Goal: Task Accomplishment & Management: Use online tool/utility

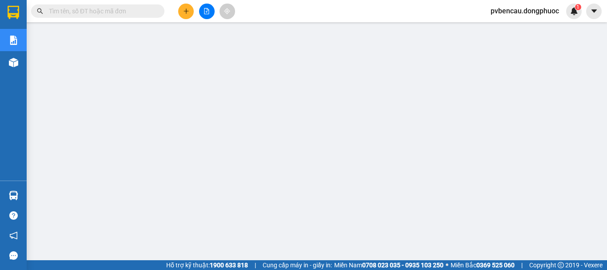
click at [194, 11] on div at bounding box center [206, 12] width 67 height 16
click at [187, 8] on icon "plus" at bounding box center [186, 11] width 6 height 6
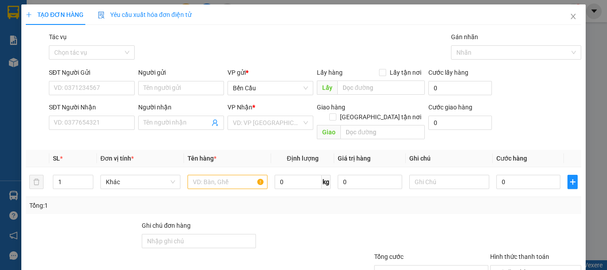
click at [101, 76] on div "SĐT Người Gửi" at bounding box center [92, 73] width 86 height 10
click at [101, 81] on input "SĐT Người Gửi" at bounding box center [92, 88] width 86 height 14
click at [103, 87] on input "SĐT Người Gửi" at bounding box center [92, 88] width 86 height 14
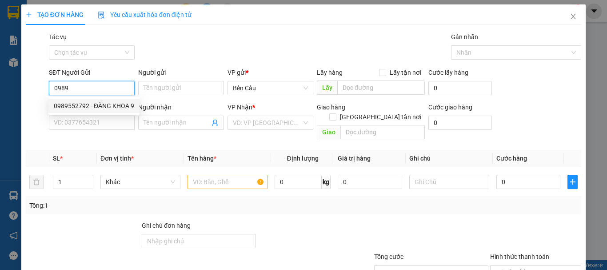
click at [107, 104] on div "0989552792 - ĐĂNG KHOA 9" at bounding box center [94, 106] width 80 height 10
type input "0989552792"
type input "ĐĂNG KHOA 9"
type input "0902347039"
type input "LAB THIỆN"
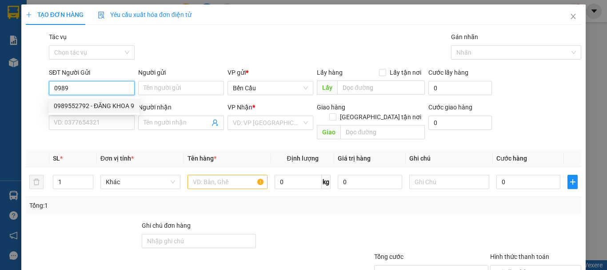
type input "Kdb"
type input "30.000"
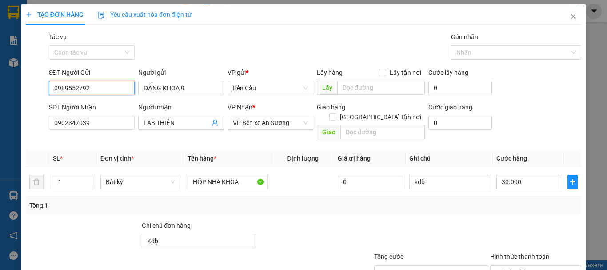
scroll to position [44, 0]
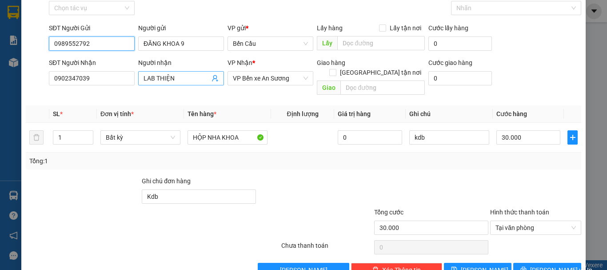
type input "0989552792"
click at [213, 80] on icon "user-add" at bounding box center [215, 78] width 7 height 7
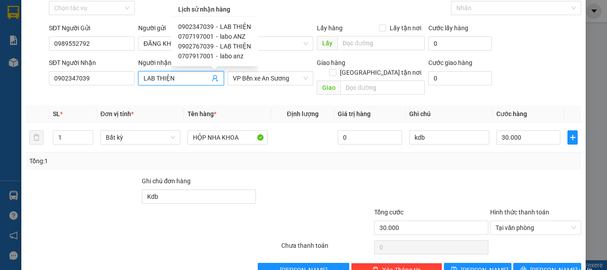
click at [216, 34] on span "-" at bounding box center [217, 36] width 2 height 7
type input "0707197001"
type input "labo ANZ"
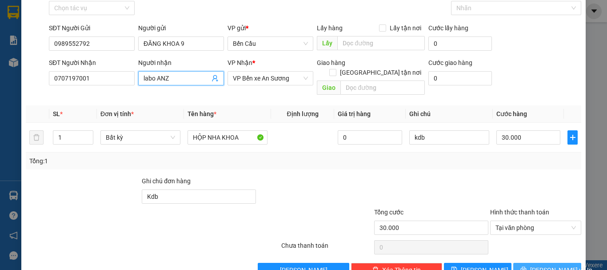
click at [537, 265] on span "[PERSON_NAME] và In" at bounding box center [561, 270] width 62 height 10
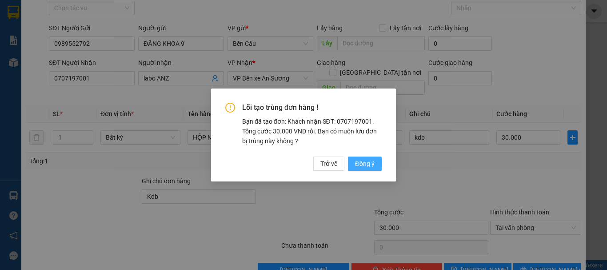
click at [362, 162] on span "Đồng ý" at bounding box center [365, 164] width 20 height 10
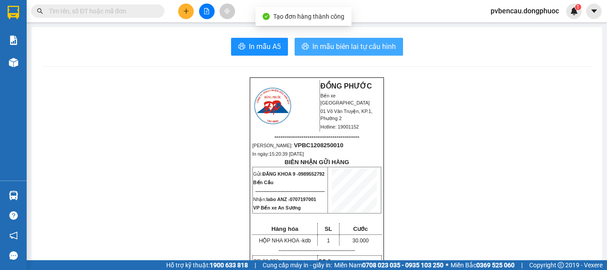
click at [352, 47] on span "In mẫu biên lai tự cấu hình" at bounding box center [354, 46] width 84 height 11
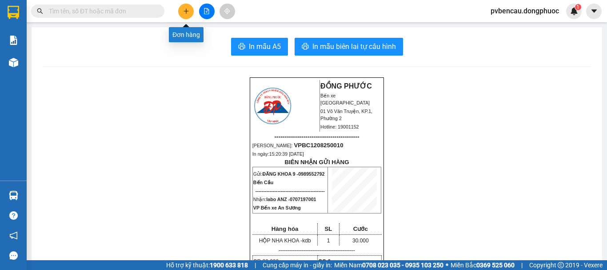
click at [189, 13] on button at bounding box center [186, 12] width 16 height 16
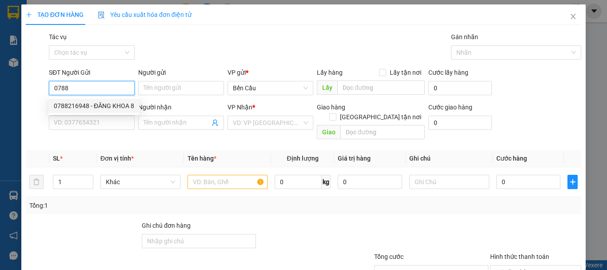
click at [80, 108] on div "0788216948 - ĐĂNG KHOA 8" at bounding box center [94, 106] width 80 height 10
type input "0788216948"
type input "ĐĂNG KHOA 8"
type input "0902347039"
type input "LAB THIỆN"
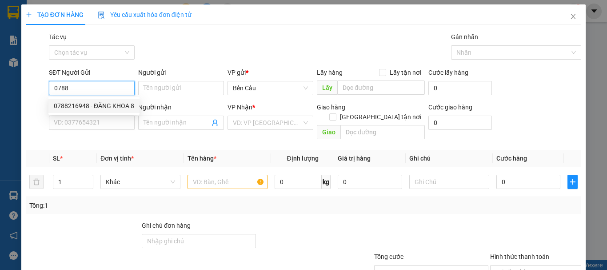
type input "Kdb"
type input "30.000"
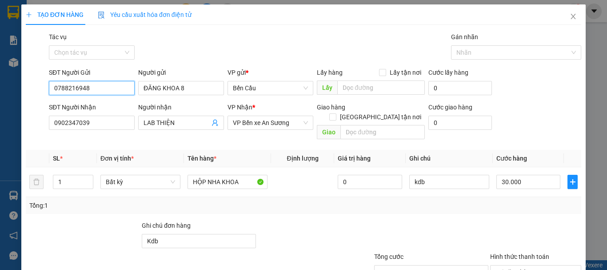
scroll to position [59, 0]
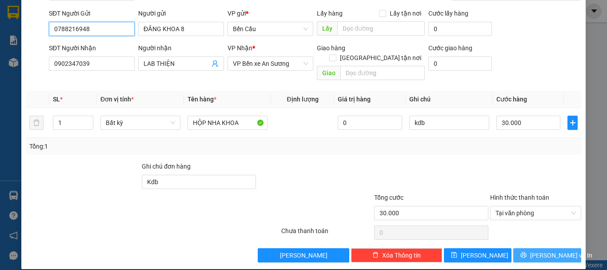
type input "0788216948"
click at [542, 250] on span "[PERSON_NAME] và In" at bounding box center [561, 255] width 62 height 10
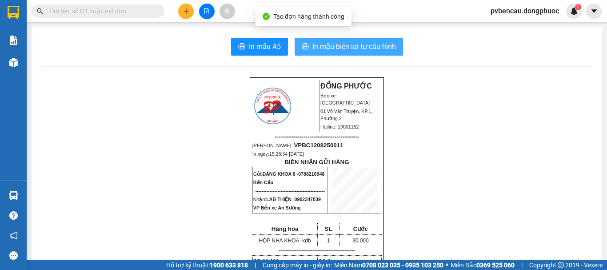
click at [367, 48] on span "In mẫu biên lai tự cấu hình" at bounding box center [354, 46] width 84 height 11
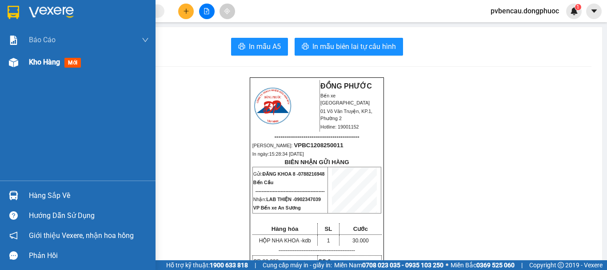
click at [23, 67] on div "Kho hàng mới" at bounding box center [78, 62] width 156 height 22
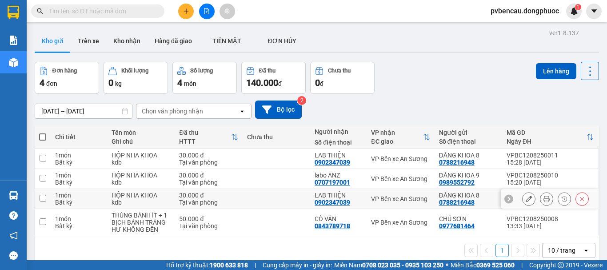
click at [148, 197] on div "HỘP NHA KHOA" at bounding box center [141, 195] width 59 height 7
checkbox input "true"
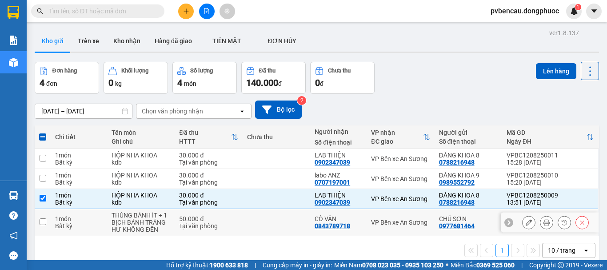
click at [155, 223] on div "THÙNG BÁNH ÍT + 1 BỊCH BÁNH TRÁNG" at bounding box center [141, 219] width 59 height 14
checkbox input "true"
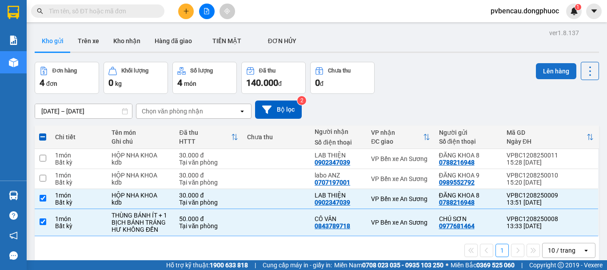
click at [548, 70] on button "Lên hàng" at bounding box center [556, 71] width 40 height 16
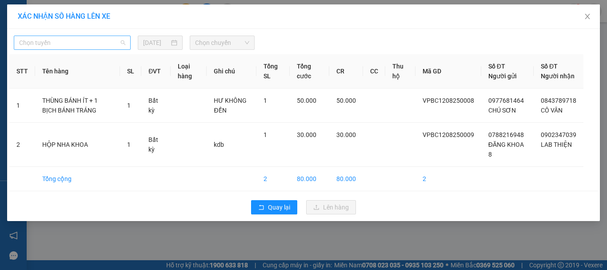
click at [60, 47] on span "Chọn tuyến" at bounding box center [72, 42] width 106 height 13
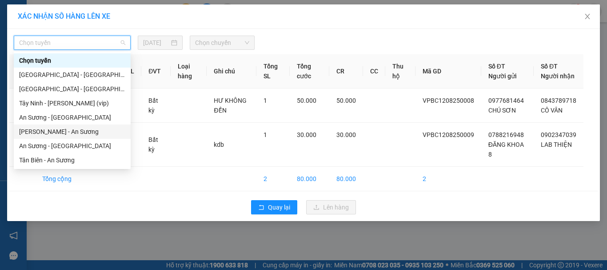
click at [59, 132] on div "[PERSON_NAME] - An Sương" at bounding box center [72, 132] width 106 height 10
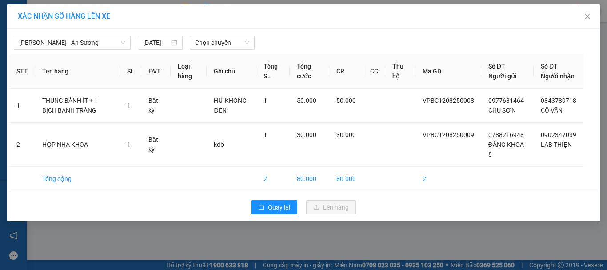
click at [205, 35] on div "[PERSON_NAME] - An Sương [DATE] Chọn chuyến" at bounding box center [303, 40] width 588 height 19
click at [213, 48] on span "Chọn chuyến" at bounding box center [222, 42] width 55 height 13
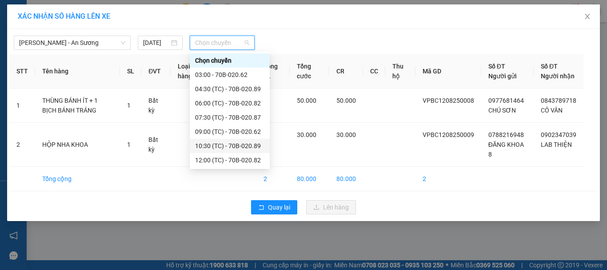
scroll to position [43, 0]
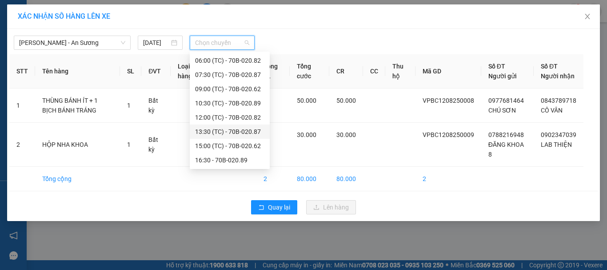
click at [241, 129] on div "13:30 (TC) - 70B-020.87" at bounding box center [229, 132] width 69 height 10
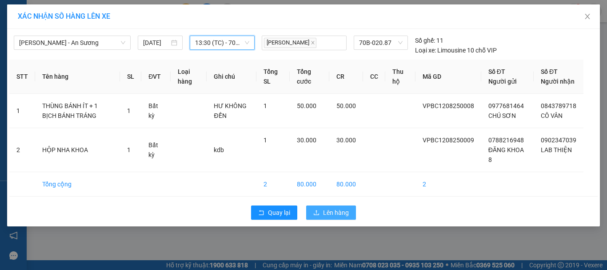
click at [332, 217] on span "Lên hàng" at bounding box center [336, 213] width 26 height 10
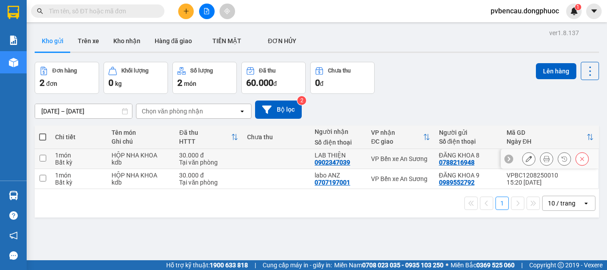
click at [144, 159] on div "HỘP NHA KHOA" at bounding box center [141, 155] width 59 height 7
checkbox input "true"
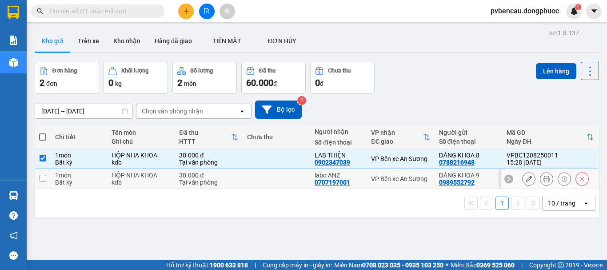
drag, startPoint x: 142, startPoint y: 179, endPoint x: 312, endPoint y: 179, distance: 169.8
click at [142, 180] on div "kdb" at bounding box center [141, 182] width 59 height 7
checkbox input "true"
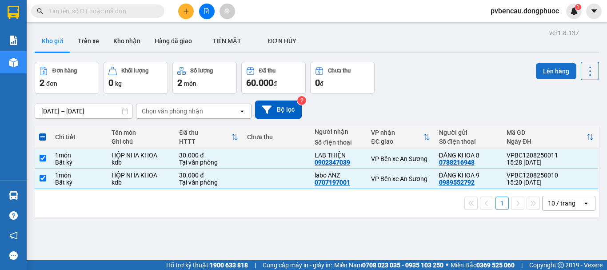
click at [560, 70] on button "Lên hàng" at bounding box center [556, 71] width 40 height 16
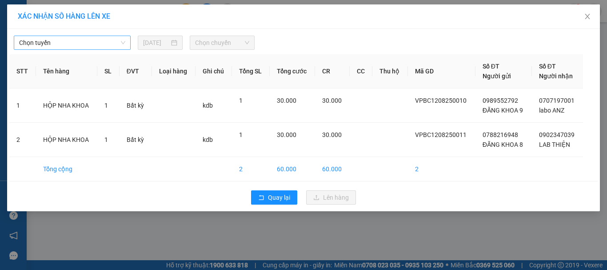
click at [98, 48] on span "Chọn tuyến" at bounding box center [72, 42] width 106 height 13
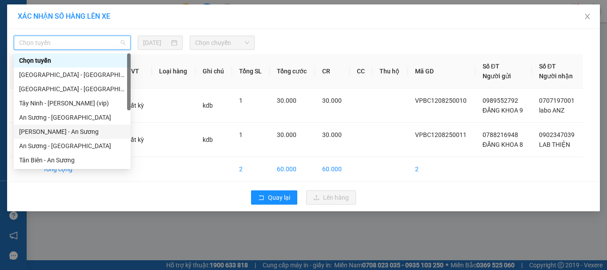
click at [65, 133] on div "[PERSON_NAME] - An Sương" at bounding box center [72, 132] width 106 height 10
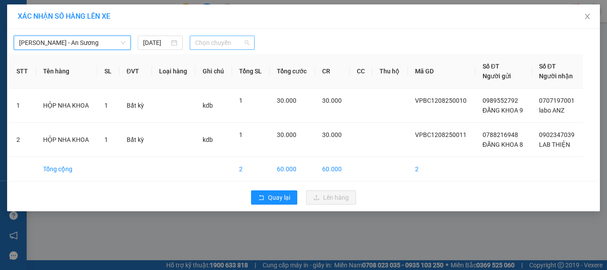
click at [218, 47] on span "Chọn chuyến" at bounding box center [222, 42] width 55 height 13
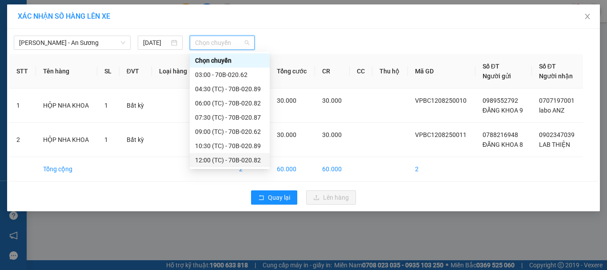
scroll to position [43, 0]
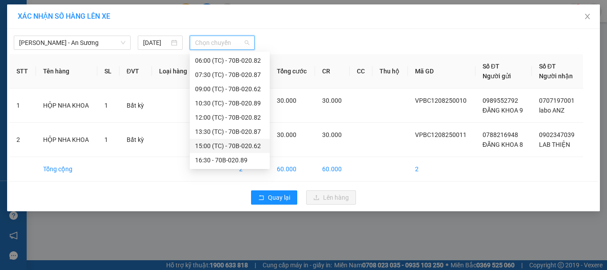
click at [234, 143] on div "15:00 (TC) - 70B-020.62" at bounding box center [229, 146] width 69 height 10
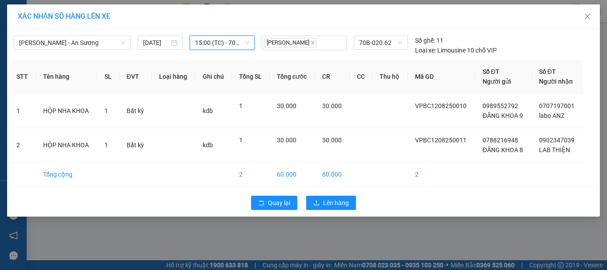
click at [235, 44] on span "15:00 (TC) - 70B-020.62" at bounding box center [222, 42] width 55 height 13
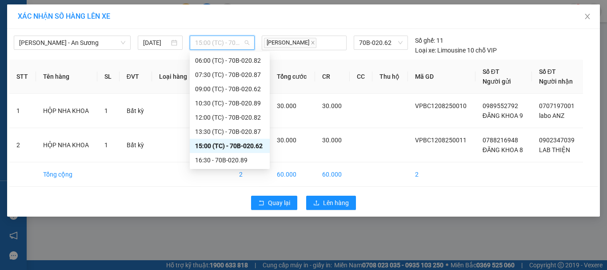
click at [247, 142] on div "15:00 (TC) - 70B-020.62" at bounding box center [229, 146] width 69 height 10
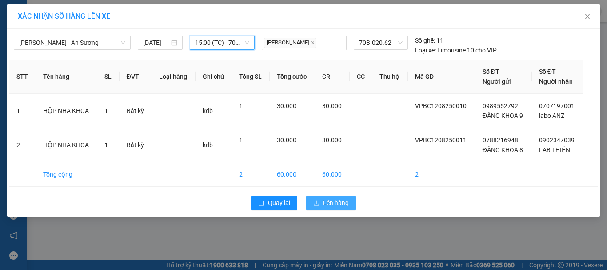
click at [332, 204] on span "Lên hàng" at bounding box center [336, 203] width 26 height 10
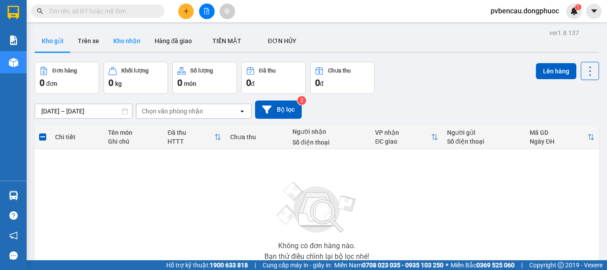
click at [120, 42] on button "Kho nhận" at bounding box center [126, 40] width 41 height 21
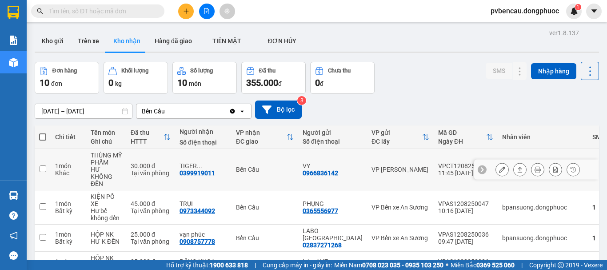
click at [122, 166] on div "HƯ KHÔNG ĐỀN" at bounding box center [106, 176] width 31 height 21
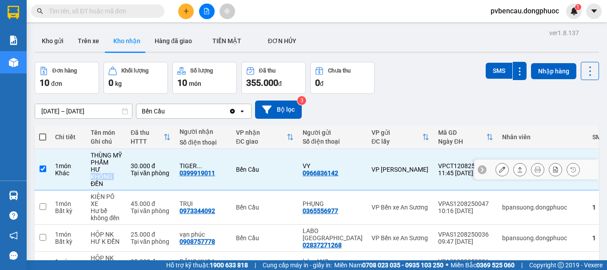
click at [122, 166] on div "HƯ KHÔNG ĐỀN" at bounding box center [106, 176] width 31 height 21
checkbox input "false"
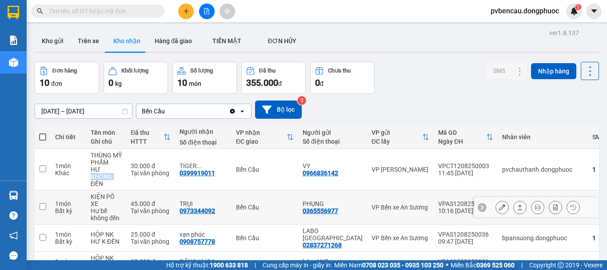
scroll to position [89, 0]
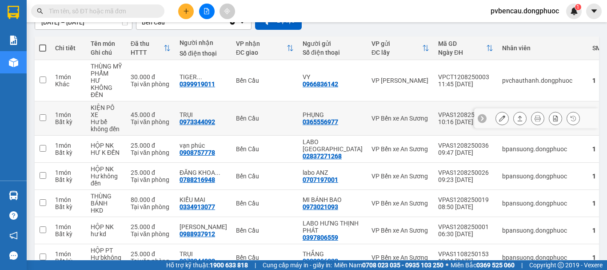
click at [136, 118] on div "Tại văn phòng" at bounding box center [151, 121] width 40 height 7
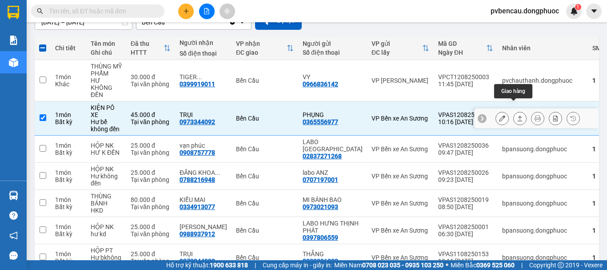
click at [517, 115] on icon at bounding box center [520, 118] width 6 height 6
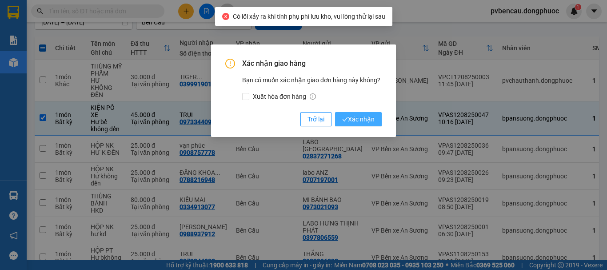
click at [363, 123] on span "Xác nhận" at bounding box center [358, 119] width 32 height 10
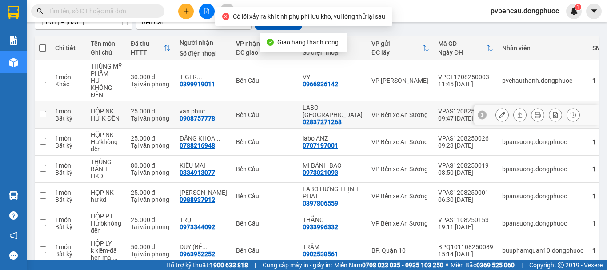
click at [155, 115] on div "Tại văn phòng" at bounding box center [151, 118] width 40 height 7
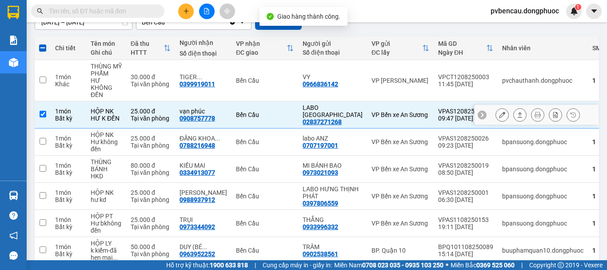
click at [126, 104] on td "HỘP NK HƯ K ĐỀN" at bounding box center [106, 114] width 40 height 27
checkbox input "false"
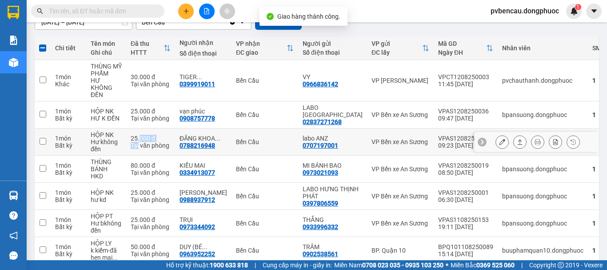
click at [142, 134] on td "25.000 đ Tại văn phòng" at bounding box center [150, 141] width 49 height 27
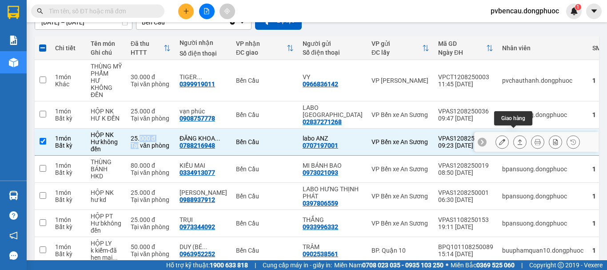
click at [517, 139] on icon at bounding box center [520, 142] width 6 height 6
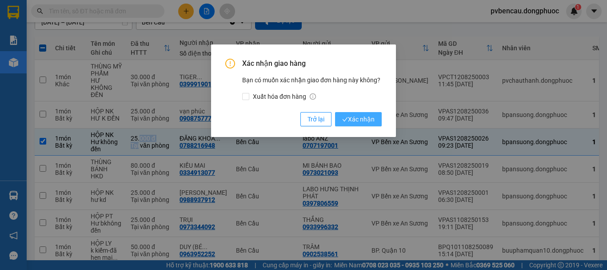
click at [360, 119] on span "Xác nhận" at bounding box center [358, 119] width 32 height 10
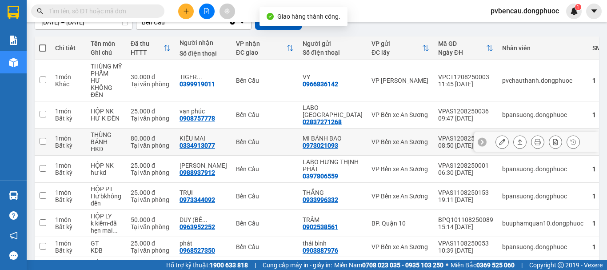
click at [141, 135] on div "80.000 đ" at bounding box center [151, 138] width 40 height 7
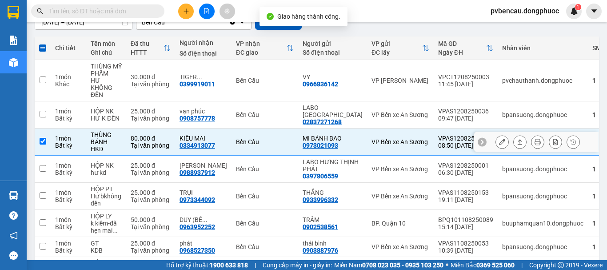
click at [517, 139] on icon at bounding box center [520, 142] width 6 height 6
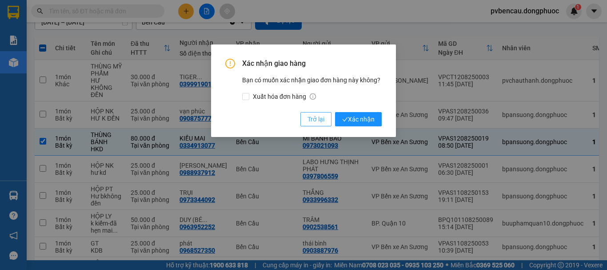
click at [316, 123] on span "Trở lại" at bounding box center [316, 119] width 17 height 10
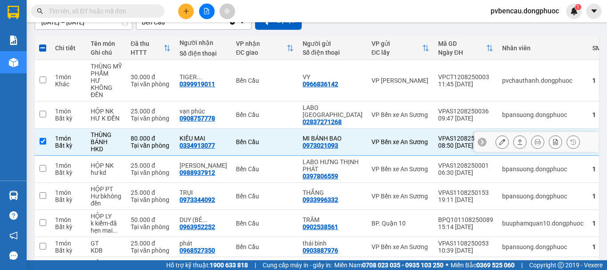
click at [517, 139] on icon at bounding box center [520, 142] width 6 height 6
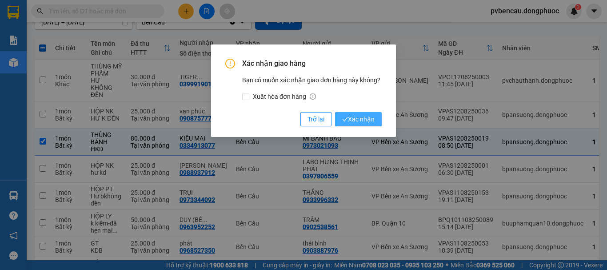
click at [380, 117] on button "Xác nhận" at bounding box center [358, 119] width 47 height 14
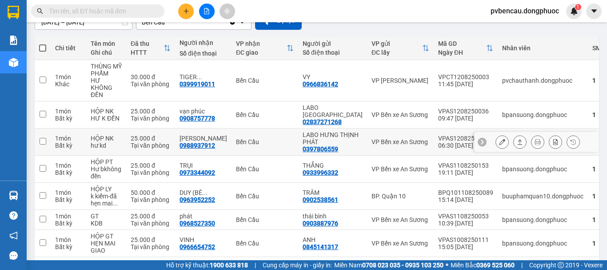
click at [140, 142] on div "Tại văn phòng" at bounding box center [151, 145] width 40 height 7
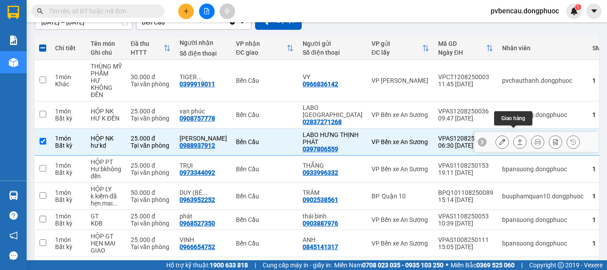
click at [517, 139] on icon at bounding box center [520, 142] width 6 height 6
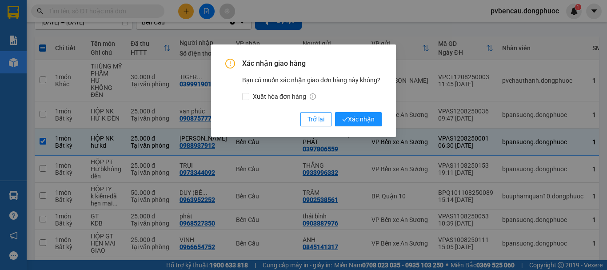
drag, startPoint x: 354, startPoint y: 118, endPoint x: 312, endPoint y: 140, distance: 47.3
click at [354, 118] on span "Xác nhận" at bounding box center [358, 119] width 32 height 10
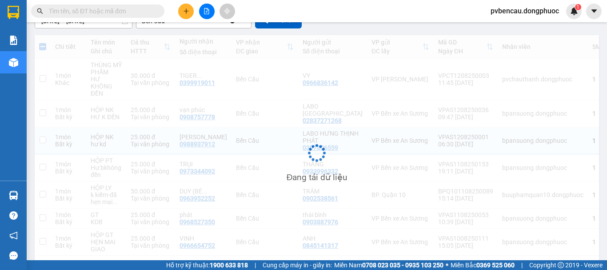
checkbox input "false"
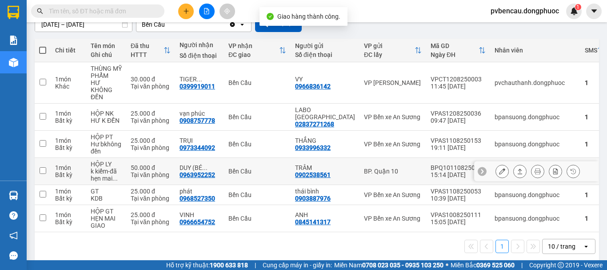
scroll to position [88, 0]
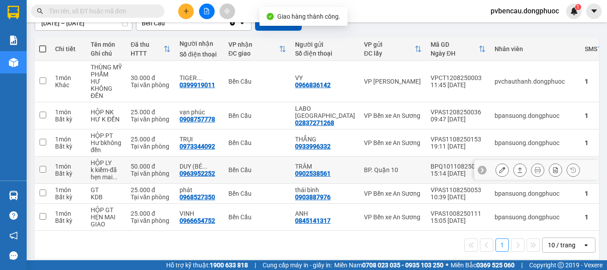
click at [126, 166] on td "HỘP LY k kiểm-đã hẹn mai ..." at bounding box center [106, 169] width 40 height 27
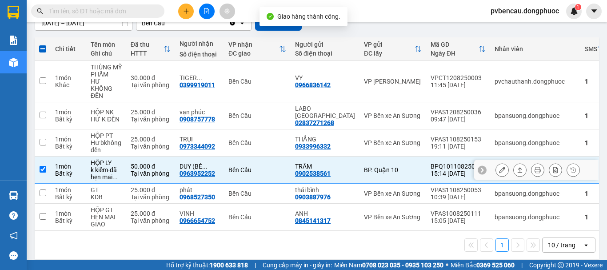
click at [161, 156] on td "50.000 đ Tại văn phòng" at bounding box center [150, 169] width 49 height 27
checkbox input "false"
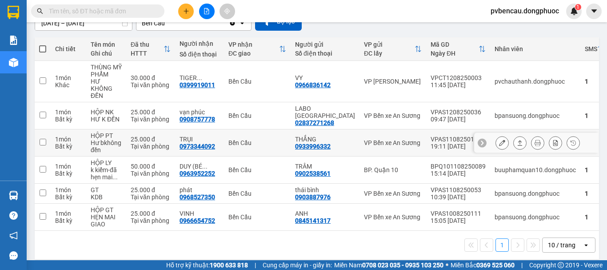
click at [150, 136] on div "25.000 đ" at bounding box center [151, 139] width 40 height 7
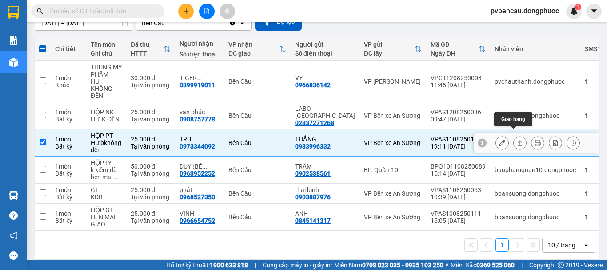
click at [517, 140] on icon at bounding box center [520, 143] width 6 height 6
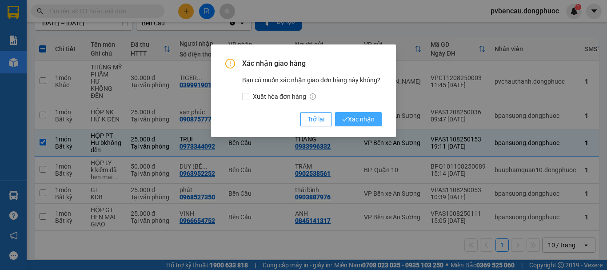
click at [362, 119] on span "Xác nhận" at bounding box center [358, 119] width 32 height 10
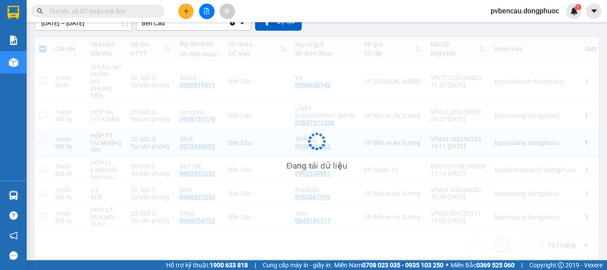
checkbox input "false"
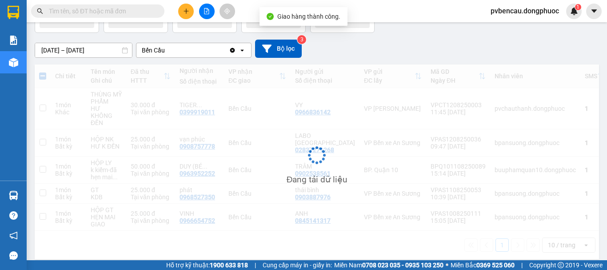
scroll to position [61, 0]
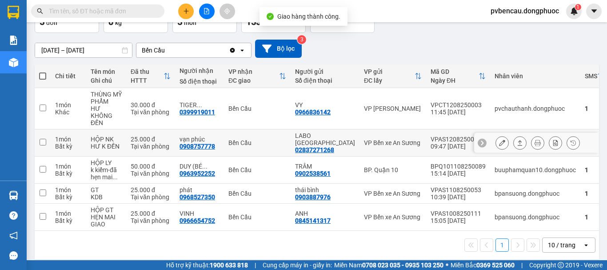
click at [161, 136] on div "25.000 đ" at bounding box center [151, 139] width 40 height 7
drag, startPoint x: 161, startPoint y: 132, endPoint x: 180, endPoint y: 132, distance: 19.6
click at [161, 136] on div "25.000 đ" at bounding box center [151, 139] width 40 height 7
checkbox input "false"
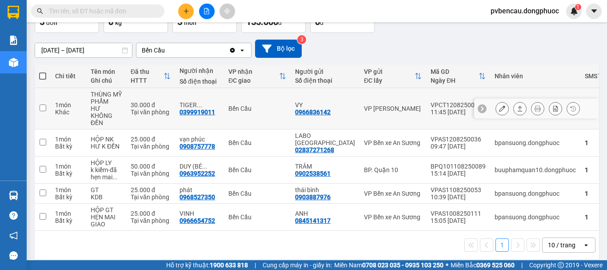
click at [141, 108] on div "Tại văn phòng" at bounding box center [151, 111] width 40 height 7
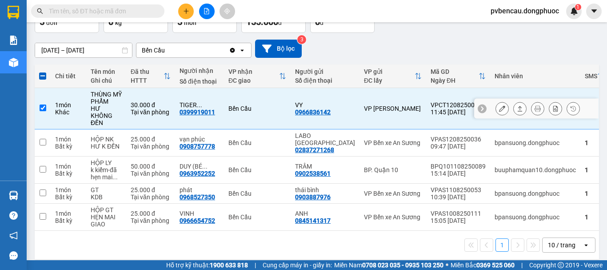
click at [517, 105] on icon at bounding box center [520, 108] width 6 height 6
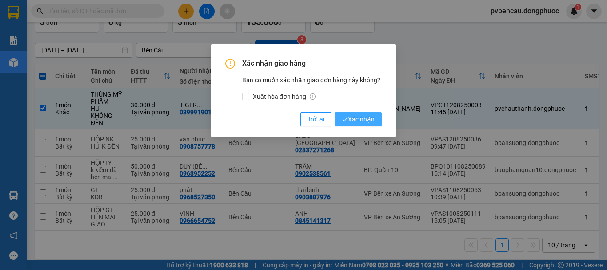
click at [360, 114] on span "Xác nhận" at bounding box center [358, 119] width 32 height 10
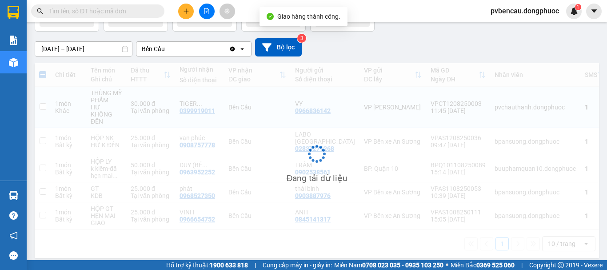
checkbox input "false"
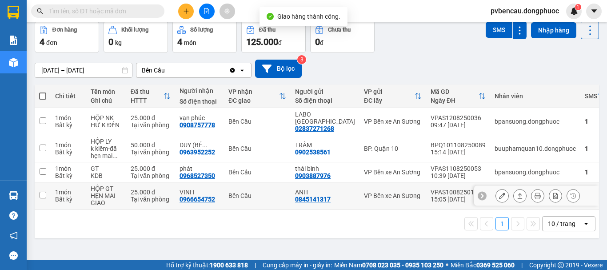
click at [139, 198] on div "Tại văn phòng" at bounding box center [151, 199] width 40 height 7
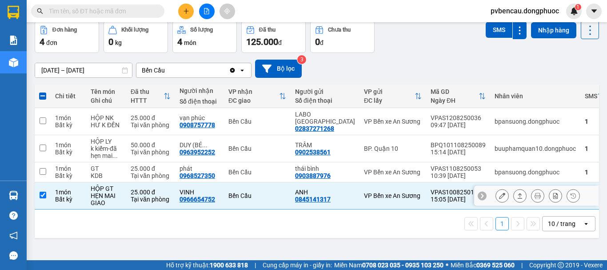
click at [133, 198] on td "25.000 đ Tại văn phòng" at bounding box center [150, 195] width 49 height 27
checkbox input "false"
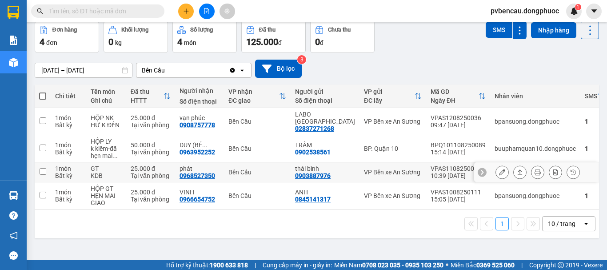
click at [126, 172] on td "GT KDB" at bounding box center [106, 172] width 40 height 20
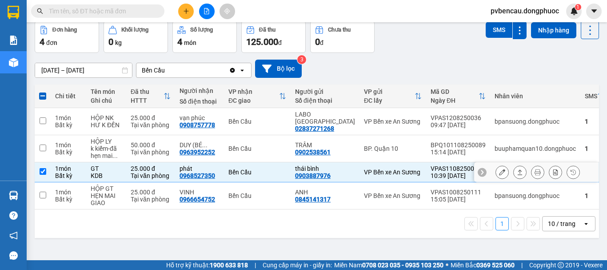
click at [517, 172] on icon at bounding box center [520, 172] width 6 height 6
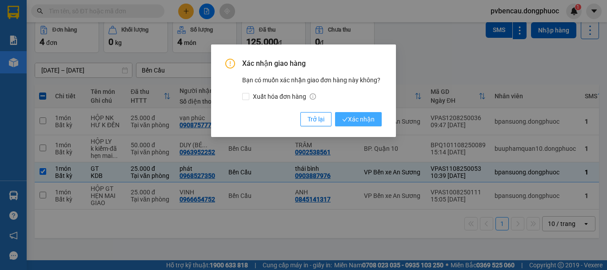
click at [363, 124] on span "Xác nhận" at bounding box center [358, 119] width 32 height 10
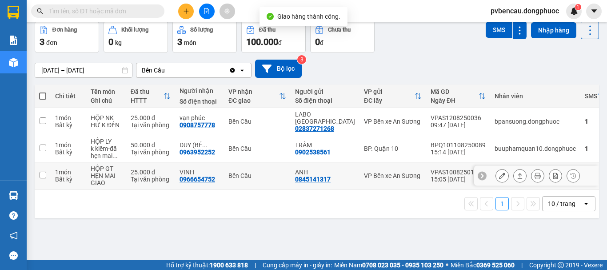
drag, startPoint x: 141, startPoint y: 170, endPoint x: 347, endPoint y: 179, distance: 206.4
click at [143, 170] on div "25.000 đ" at bounding box center [151, 171] width 40 height 7
checkbox input "true"
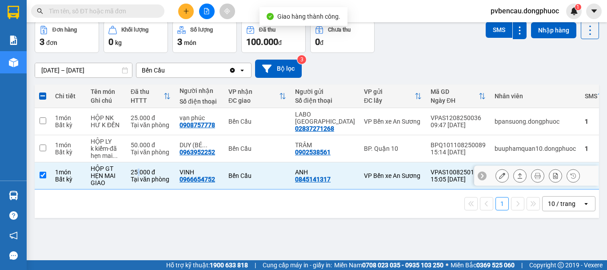
click at [517, 175] on icon at bounding box center [520, 175] width 6 height 6
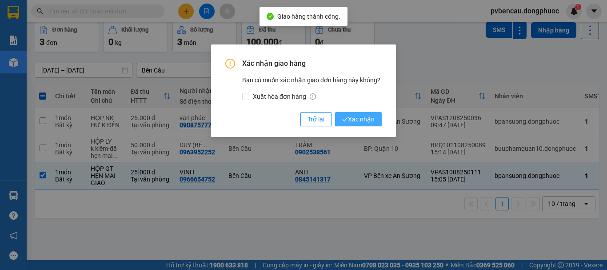
click at [362, 119] on span "Xác nhận" at bounding box center [358, 119] width 32 height 10
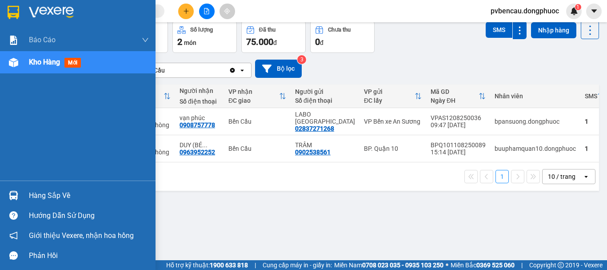
click at [40, 196] on div "Hàng sắp về" at bounding box center [89, 195] width 120 height 13
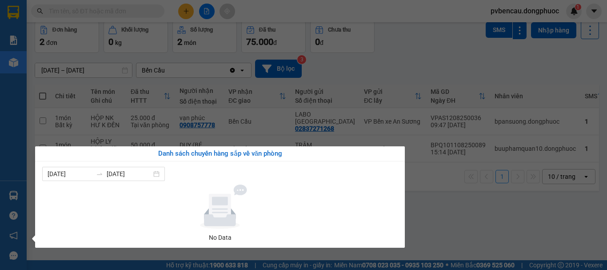
drag, startPoint x: 460, startPoint y: 222, endPoint x: 451, endPoint y: 222, distance: 8.9
click at [457, 222] on section "Kết quả tìm kiếm ( 0 ) Bộ lọc No Data pvbencau.dongphuoc 1 Báo cáo Mẫu 1: Báo c…" at bounding box center [303, 135] width 607 height 270
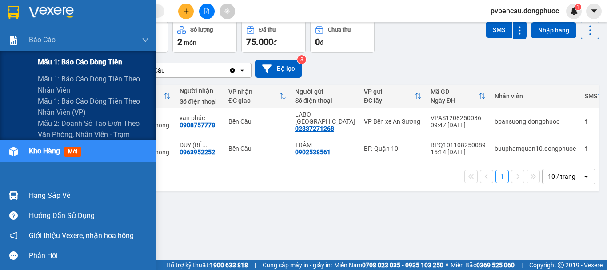
click at [61, 58] on span "Mẫu 1: Báo cáo dòng tiền" at bounding box center [80, 61] width 84 height 11
